Goal: Information Seeking & Learning: Learn about a topic

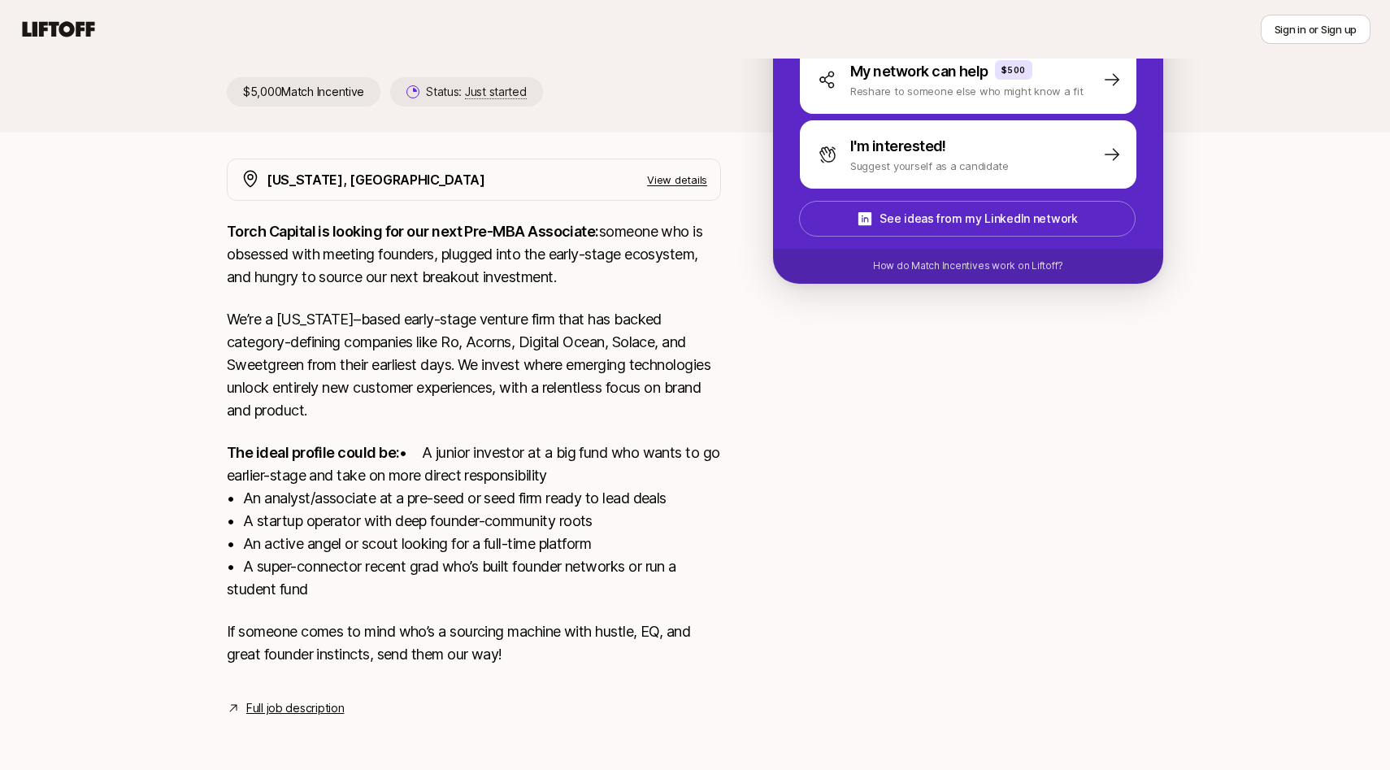
scroll to position [238, 0]
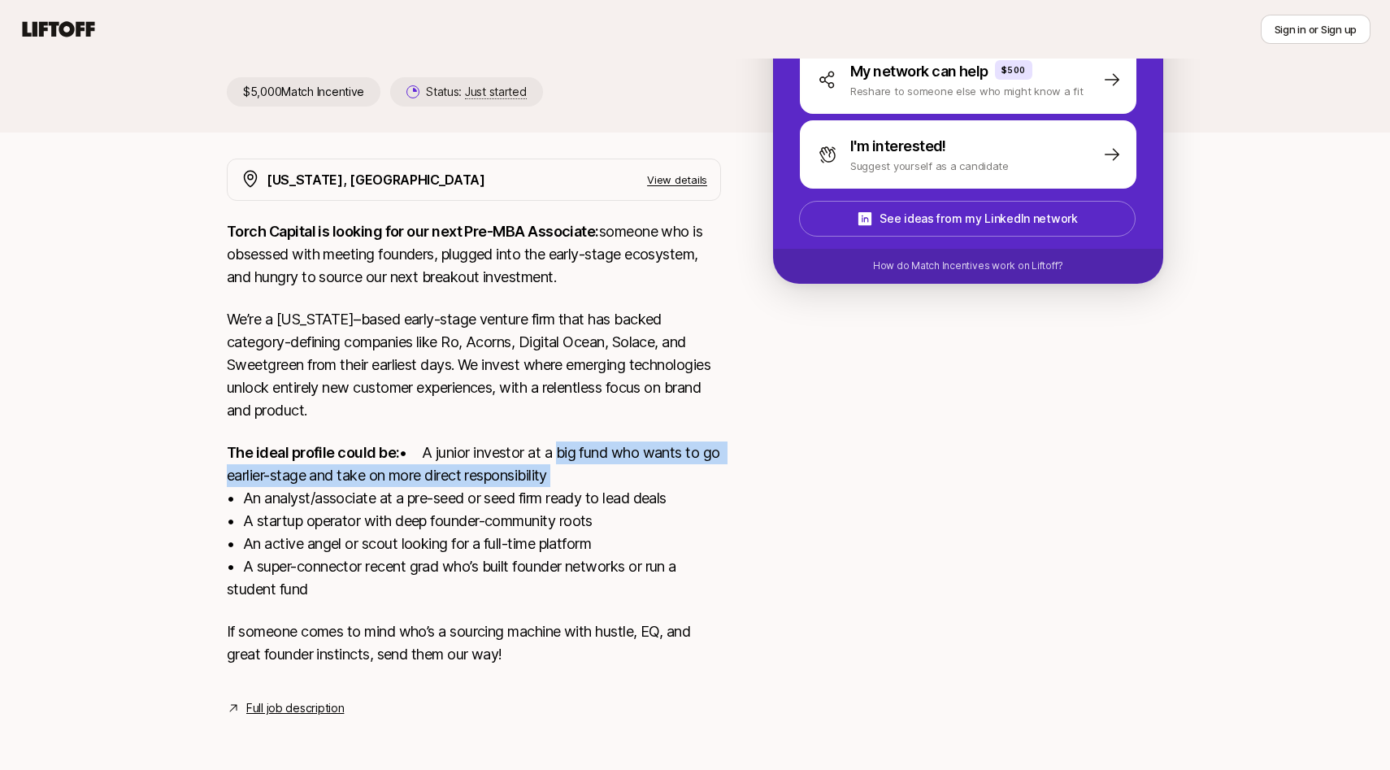
drag, startPoint x: 372, startPoint y: 453, endPoint x: 393, endPoint y: 476, distance: 31.1
click at [393, 476] on p "The ideal profile could be: • A junior investor at a big fund who wants to go e…" at bounding box center [474, 520] width 494 height 159
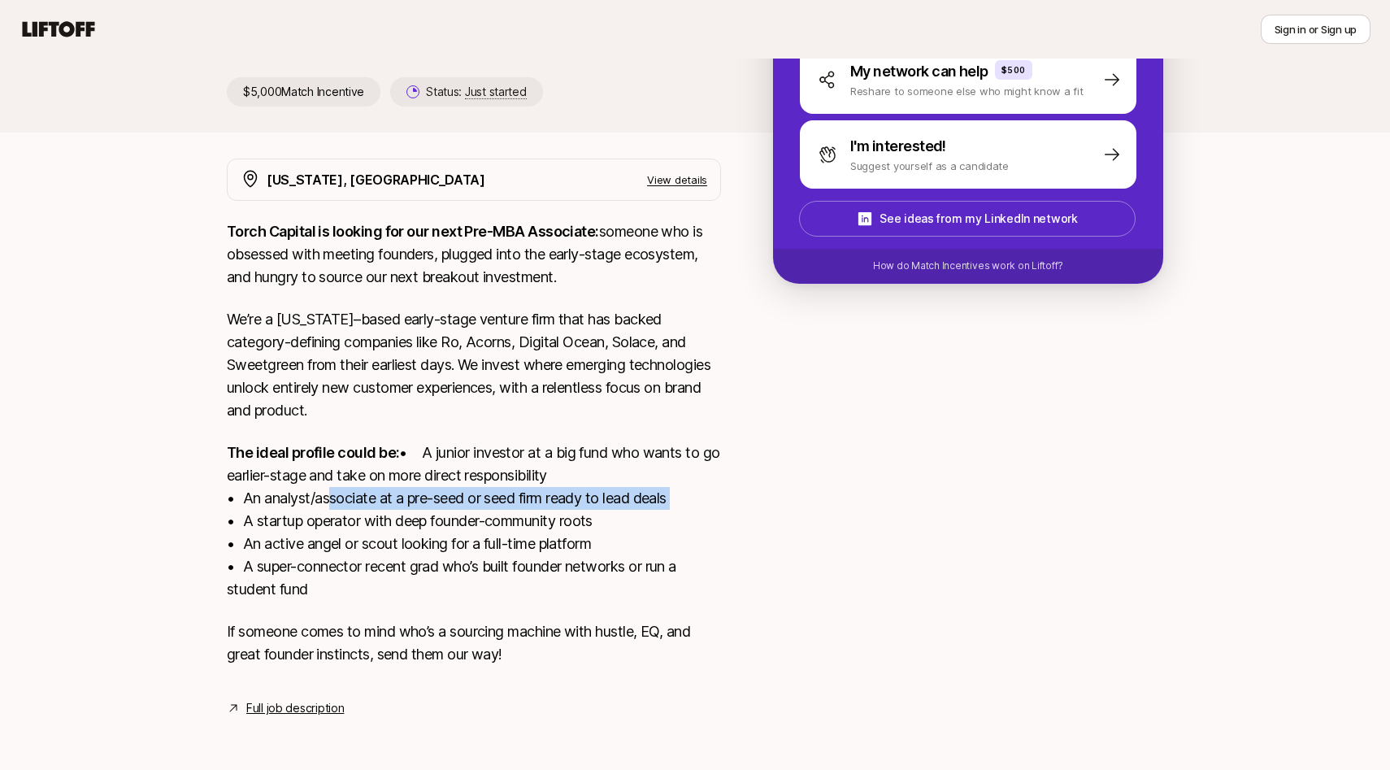
drag, startPoint x: 325, startPoint y: 499, endPoint x: 691, endPoint y: 488, distance: 365.9
click at [691, 488] on p "The ideal profile could be: • A junior investor at a big fund who wants to go e…" at bounding box center [474, 520] width 494 height 159
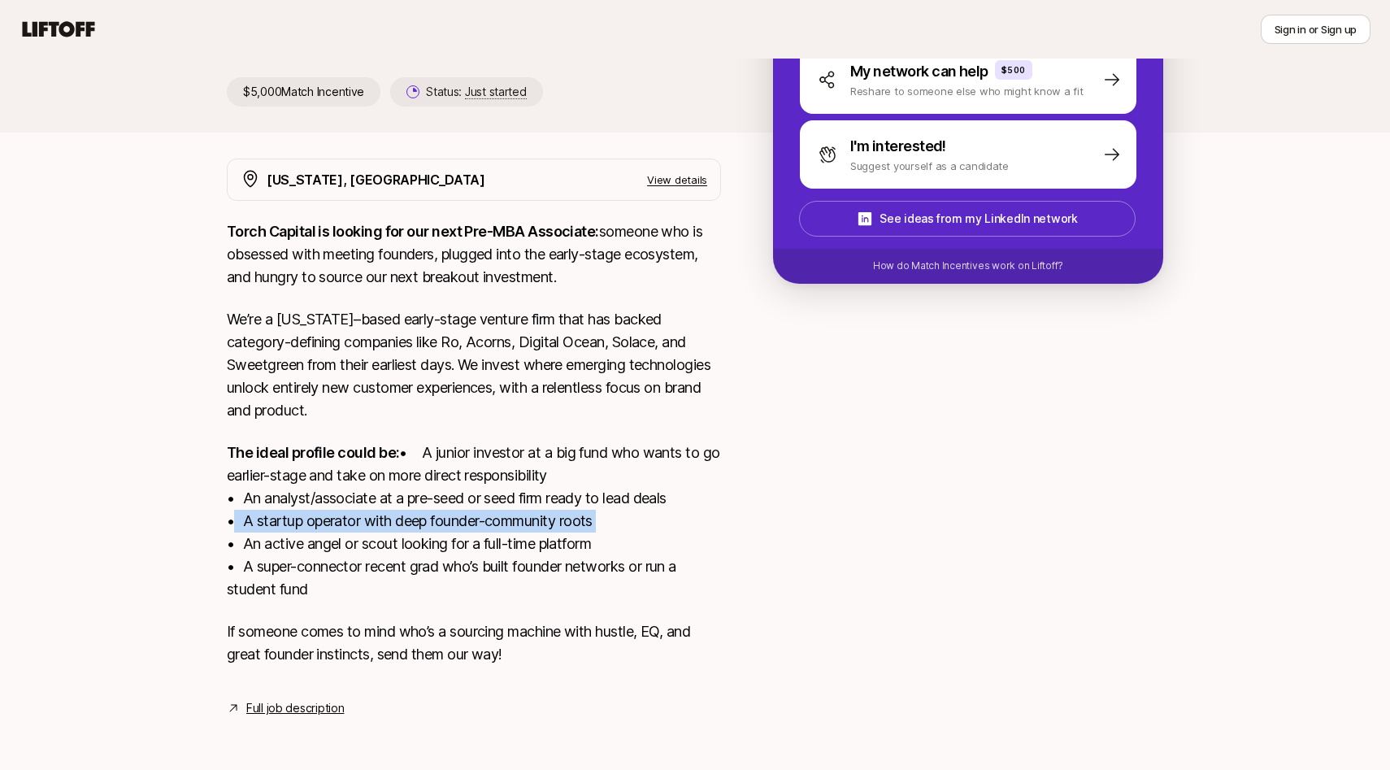
drag, startPoint x: 619, startPoint y: 527, endPoint x: 215, endPoint y: 523, distance: 404.7
click at [215, 523] on div "[US_STATE], [GEOGRAPHIC_DATA] View details Torch Capital is looking for our nex…" at bounding box center [694, 437] width 975 height 559
drag, startPoint x: 223, startPoint y: 549, endPoint x: 574, endPoint y: 592, distance: 353.0
click at [574, 592] on div "[US_STATE], [GEOGRAPHIC_DATA] View details Torch Capital is looking for our nex…" at bounding box center [694, 437] width 975 height 559
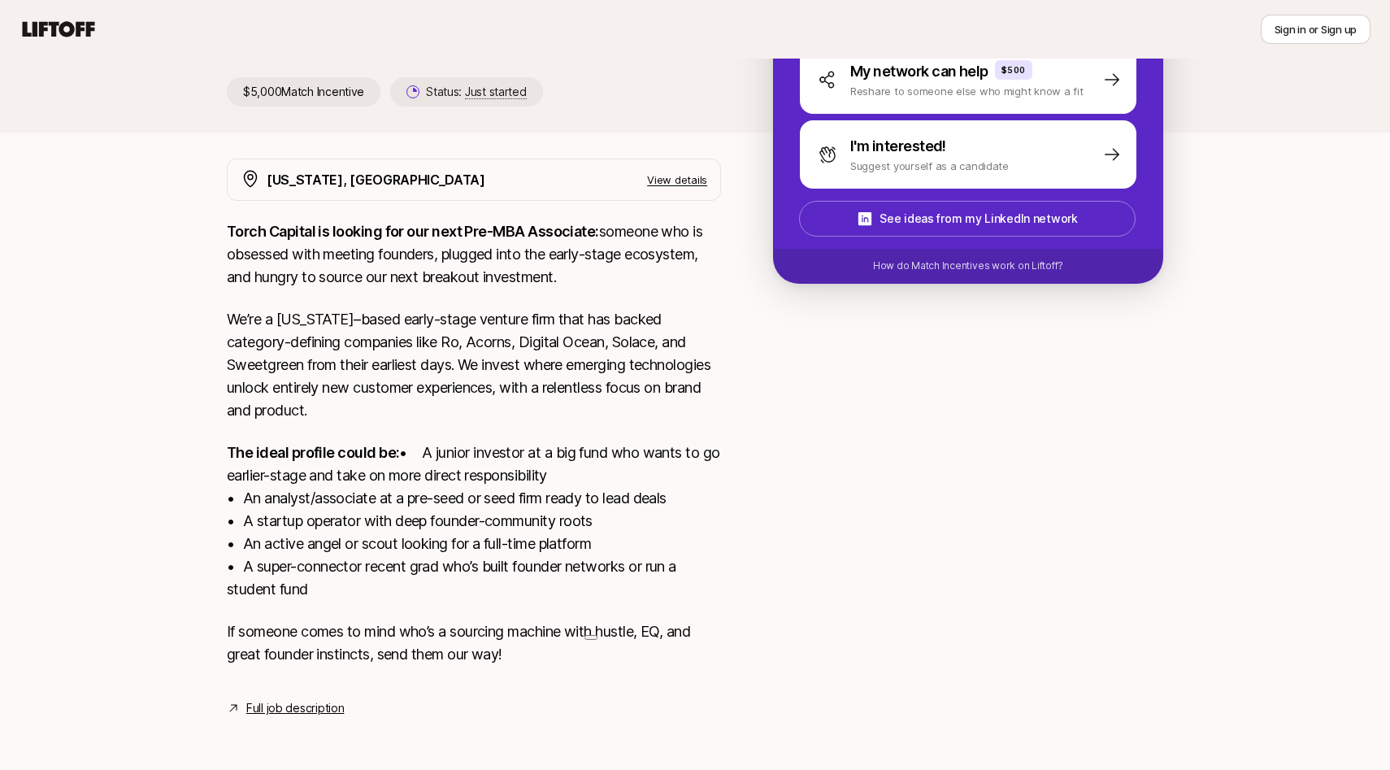
click at [574, 592] on p "The ideal profile could be: • A junior investor at a big fund who wants to go e…" at bounding box center [474, 520] width 494 height 159
